Goal: Find specific page/section

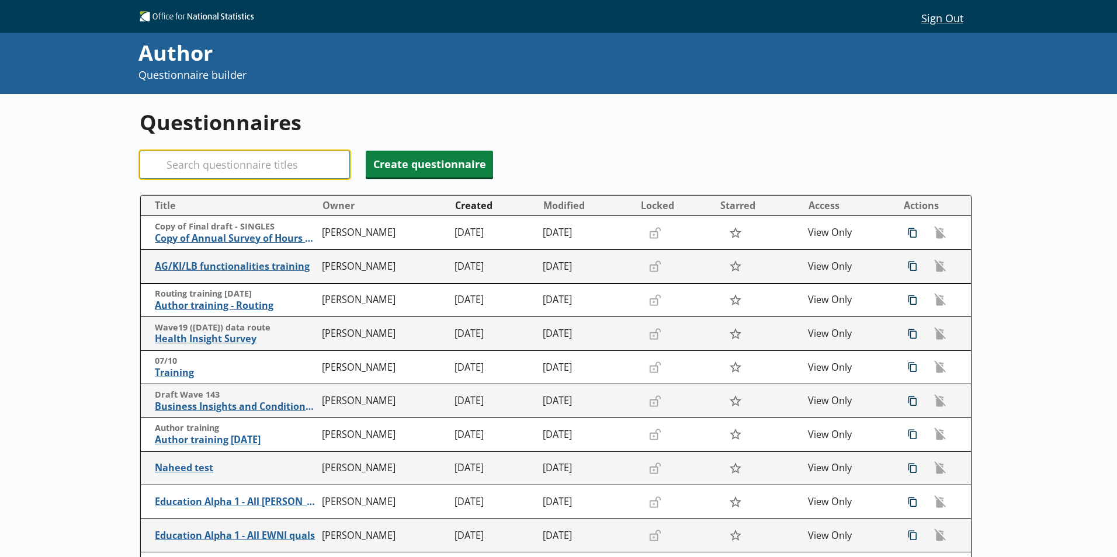
click at [310, 155] on input "Search" at bounding box center [245, 165] width 210 height 28
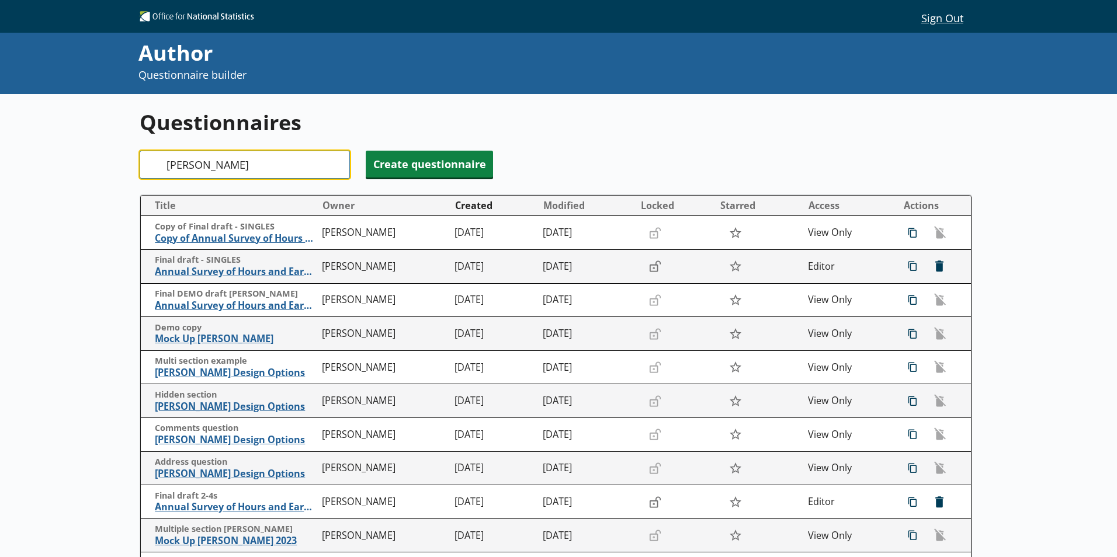
type input "[PERSON_NAME]"
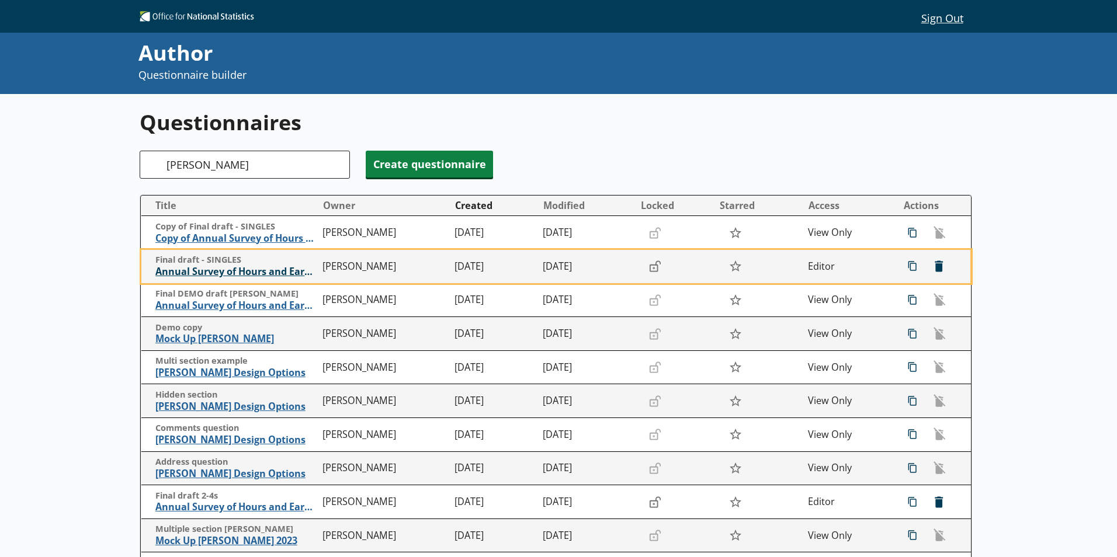
click at [252, 270] on span "Annual Survey of Hours and Earnings ([PERSON_NAME])" at bounding box center [235, 272] width 161 height 12
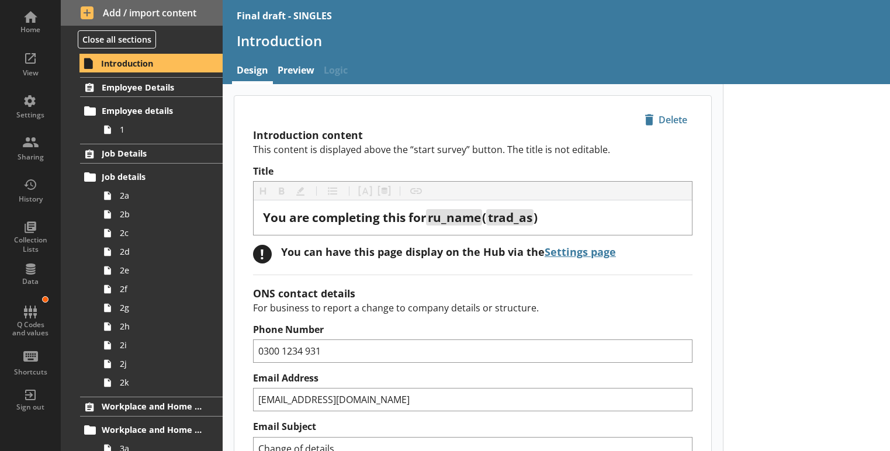
type textarea "x"
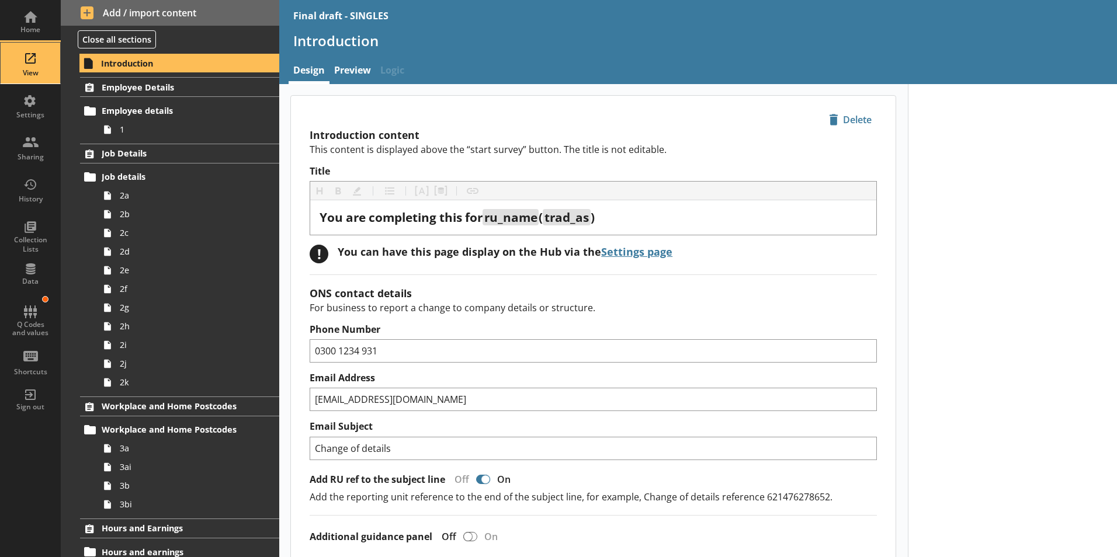
click at [39, 64] on div "View" at bounding box center [30, 63] width 41 height 41
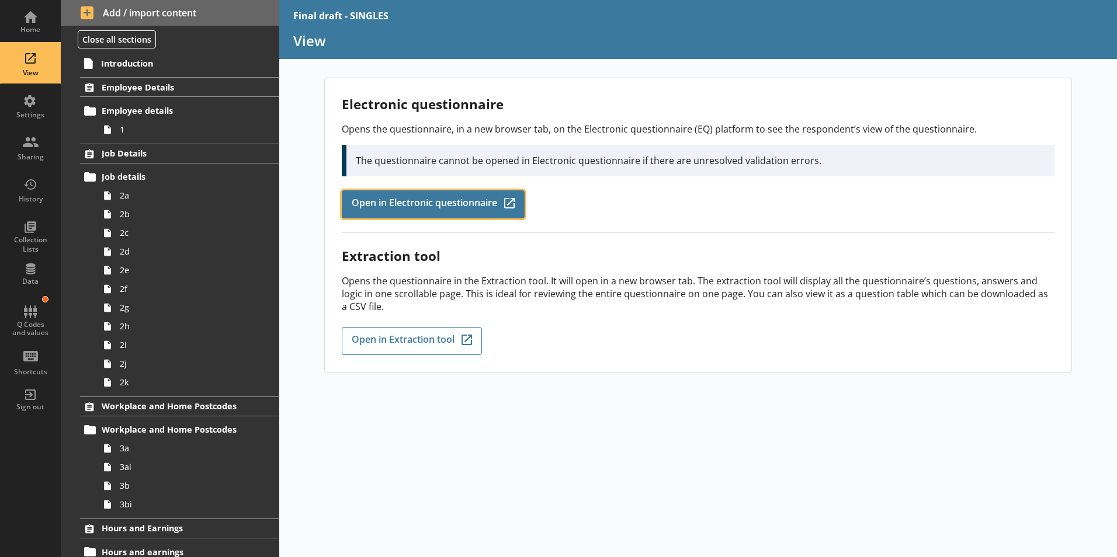
click at [395, 203] on span "Open in Electronic questionnaire" at bounding box center [424, 204] width 145 height 13
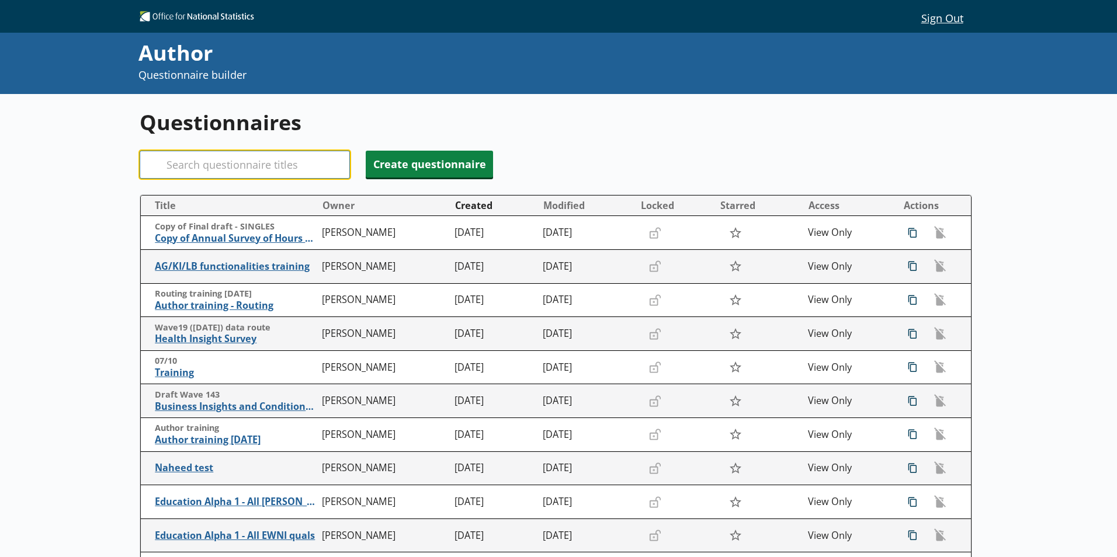
click at [253, 163] on input "Search" at bounding box center [245, 165] width 210 height 28
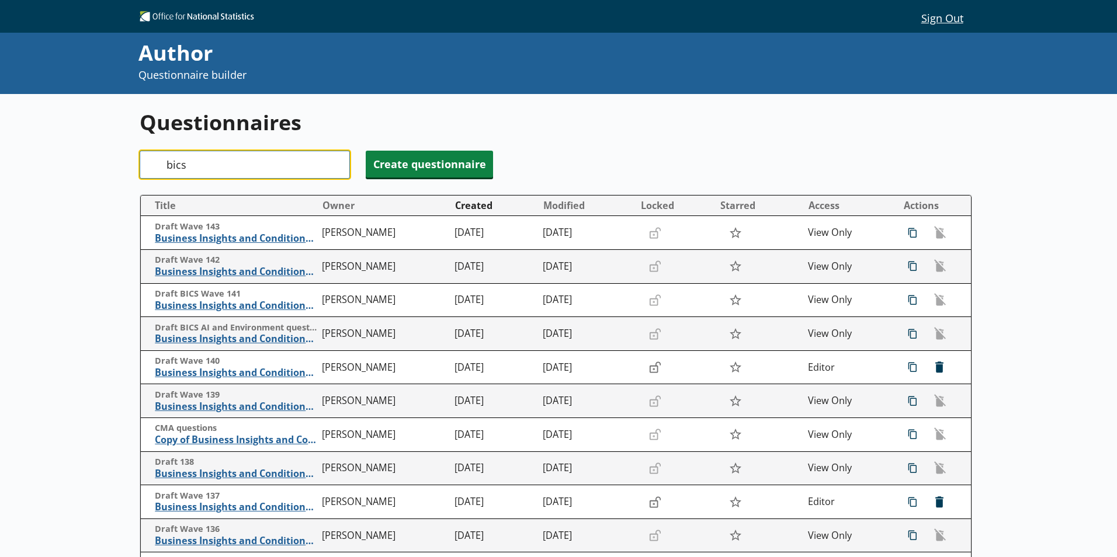
type input "bics"
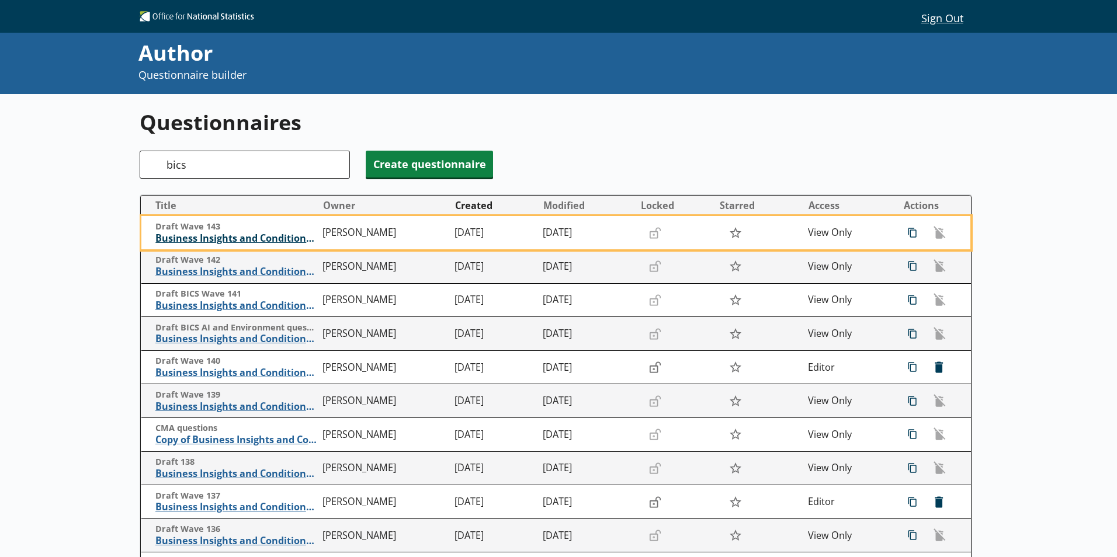
click at [228, 244] on span "Business Insights and Conditions Survey (BICS) draft" at bounding box center [235, 238] width 161 height 12
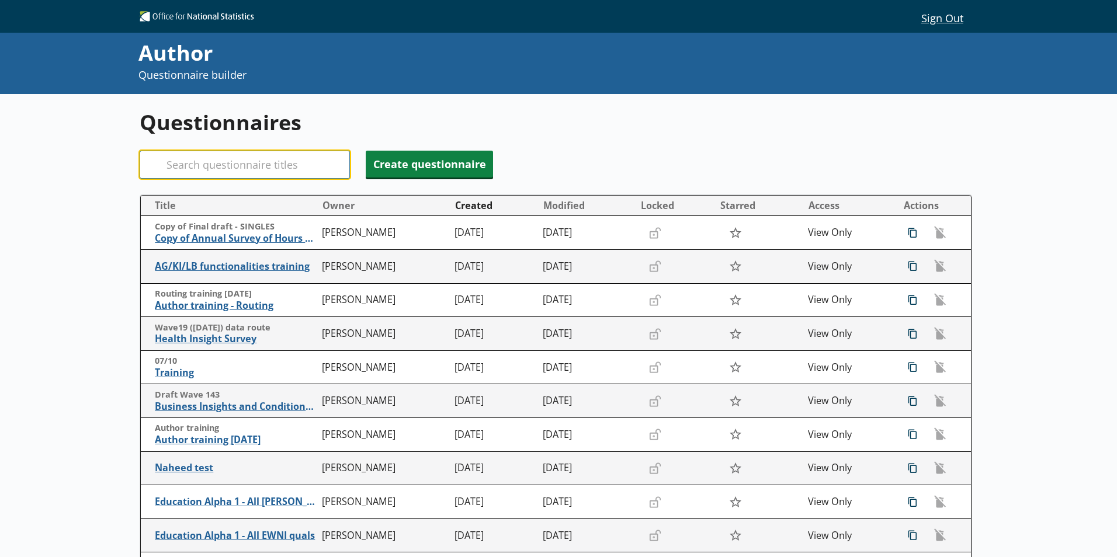
click at [250, 169] on input "Search" at bounding box center [245, 165] width 210 height 28
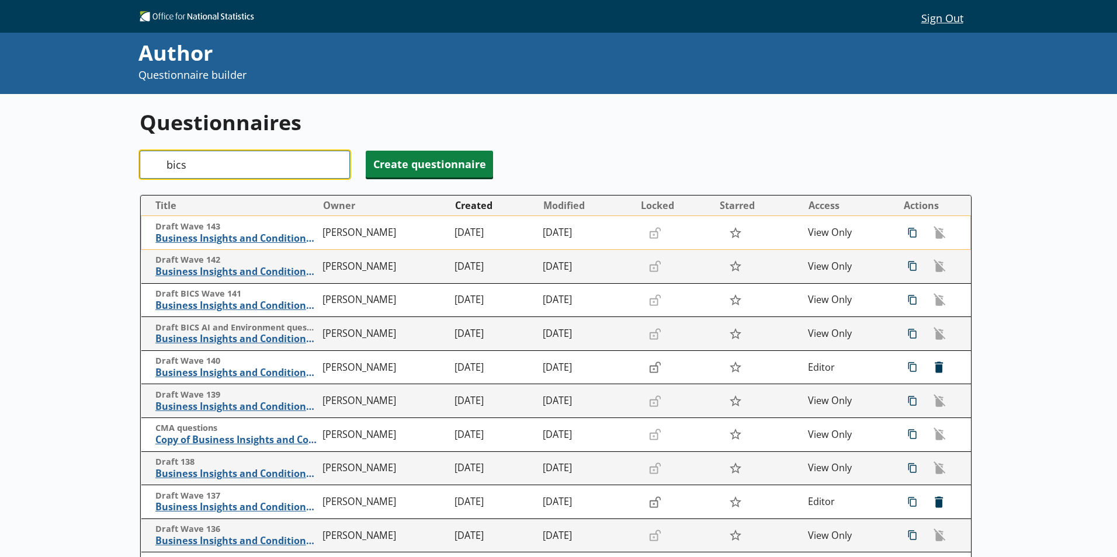
type input "bics"
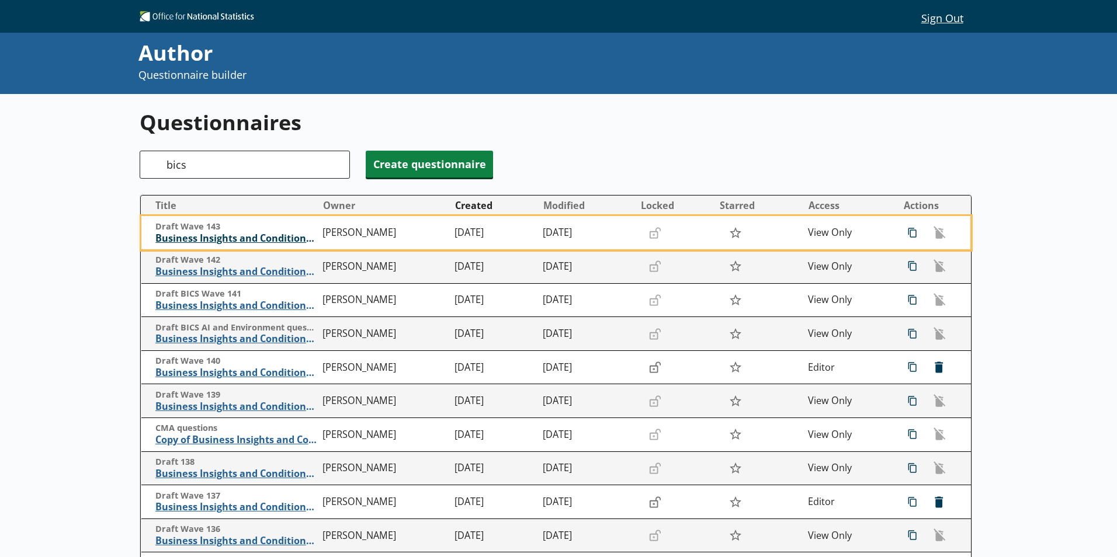
drag, startPoint x: 265, startPoint y: 246, endPoint x: 258, endPoint y: 241, distance: 8.9
drag, startPoint x: 258, startPoint y: 241, endPoint x: 221, endPoint y: 235, distance: 36.7
click at [221, 235] on span "Business Insights and Conditions Survey (BICS) draft" at bounding box center [235, 238] width 161 height 12
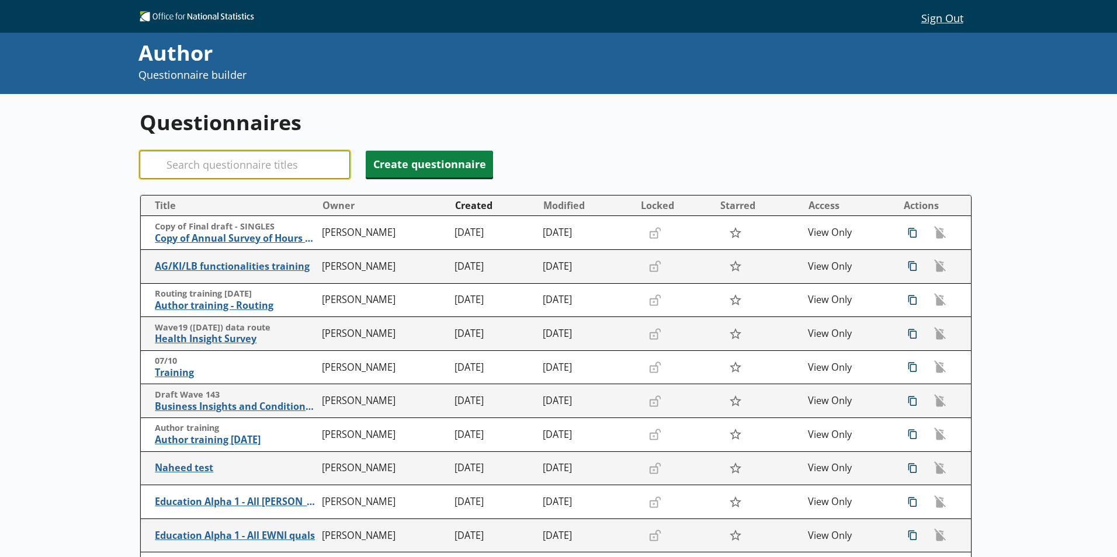
click at [212, 156] on input "Search" at bounding box center [245, 165] width 210 height 28
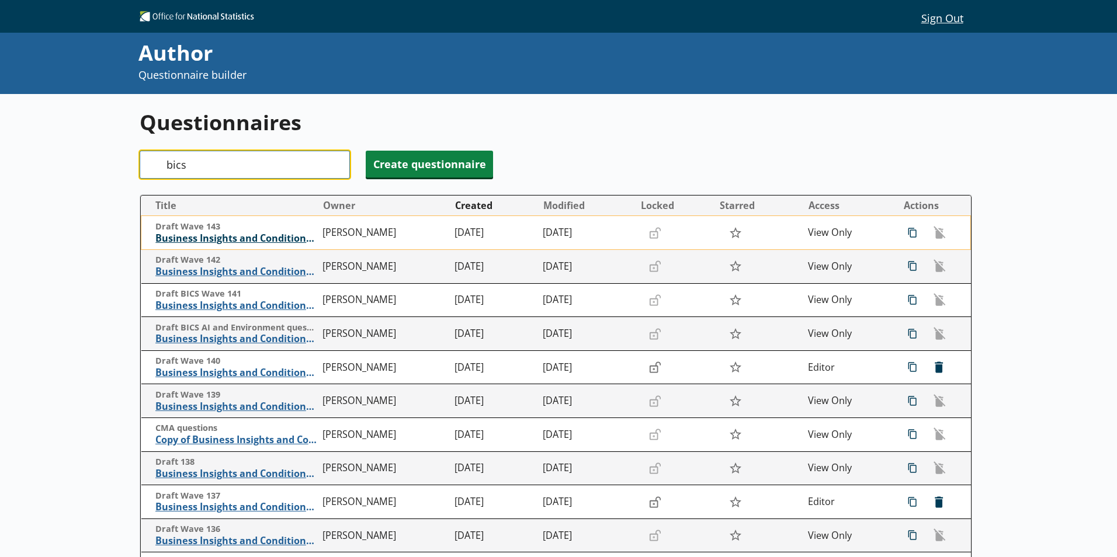
type input "bics"
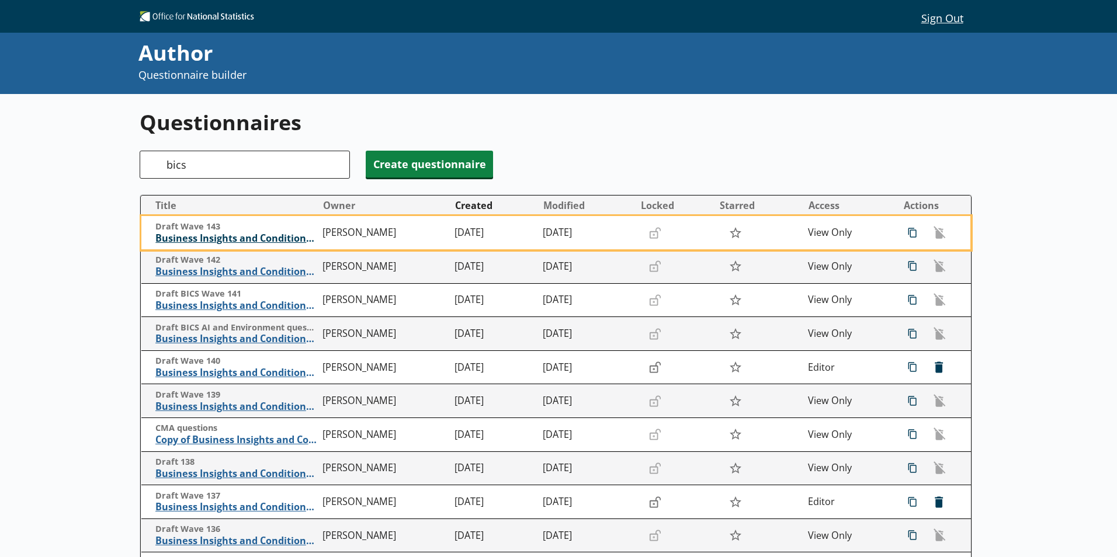
drag, startPoint x: 257, startPoint y: 236, endPoint x: 232, endPoint y: 237, distance: 24.6
drag, startPoint x: 232, startPoint y: 237, endPoint x: 210, endPoint y: 239, distance: 22.3
click at [210, 239] on span "Business Insights and Conditions Survey (BICS) draft" at bounding box center [235, 238] width 161 height 12
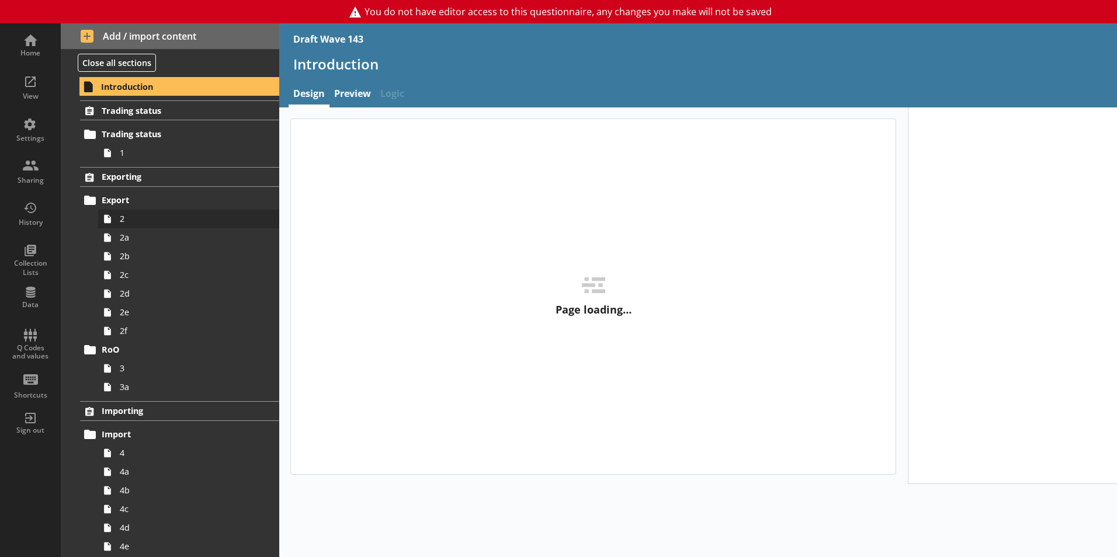
type textarea "x"
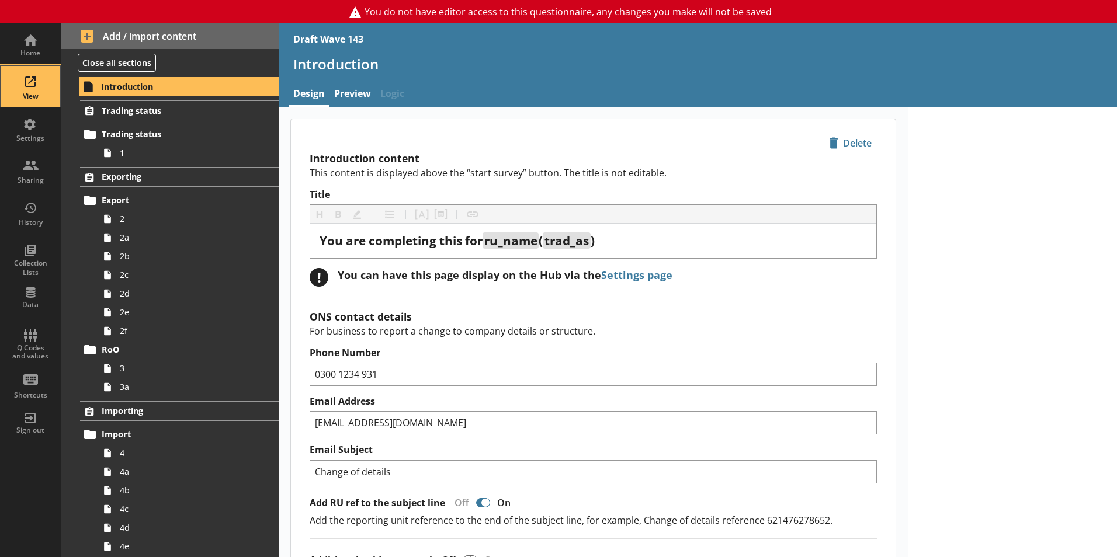
click at [26, 88] on div "View" at bounding box center [30, 86] width 41 height 41
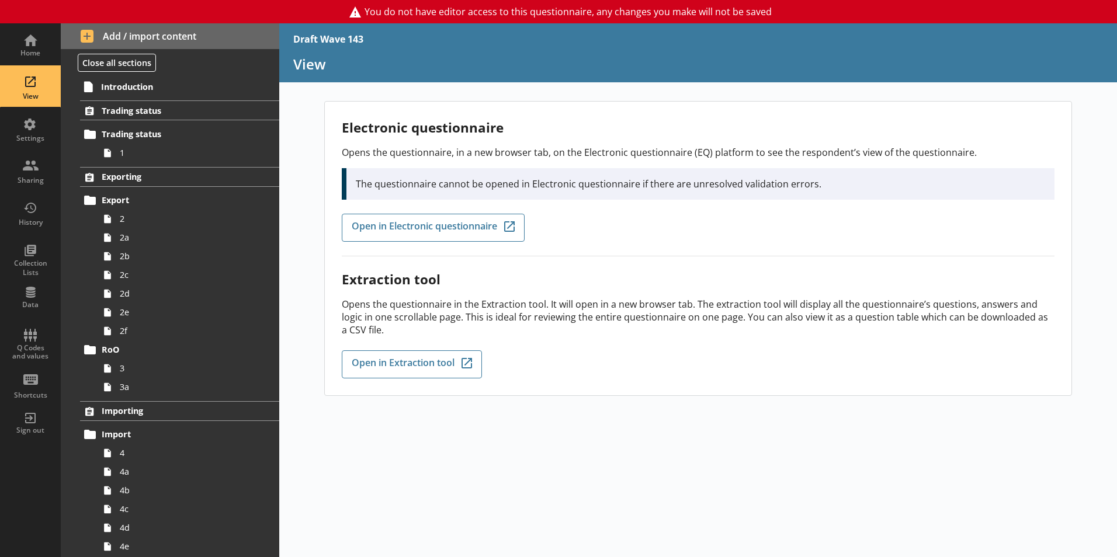
click at [685, 502] on div "Electronic questionnaire Opens the questionnaire, in a new browser tab, on the …" at bounding box center [698, 329] width 838 height 456
